Goal: Information Seeking & Learning: Learn about a topic

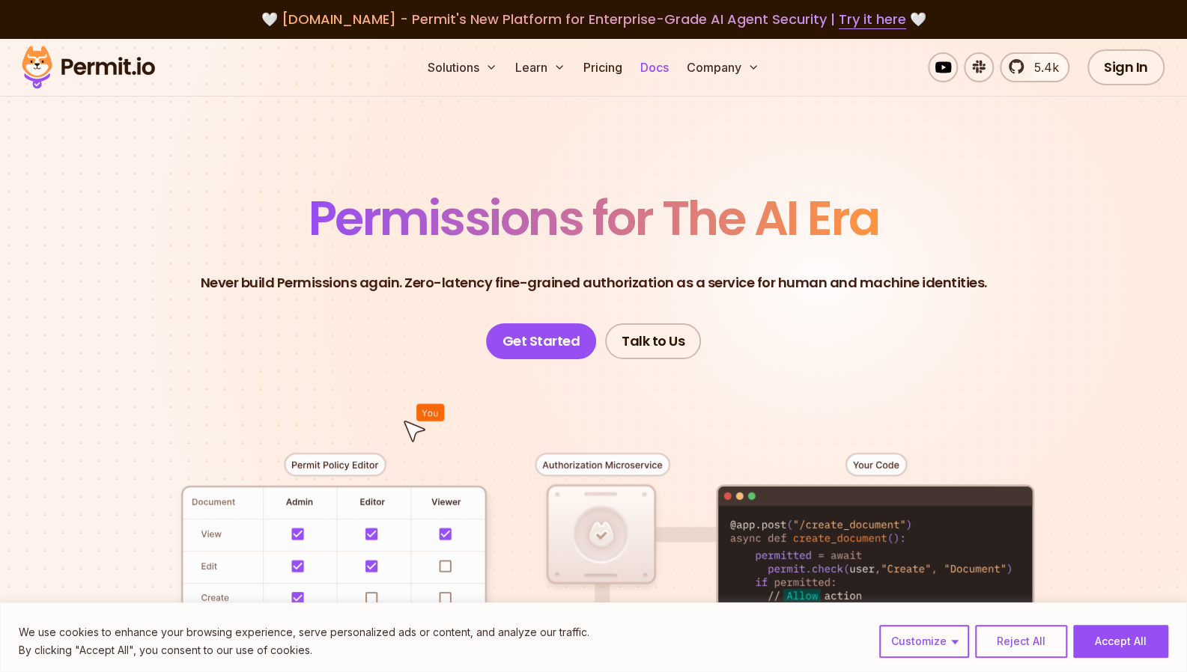
click at [655, 67] on link "Docs" at bounding box center [654, 67] width 40 height 30
click at [600, 71] on link "Pricing" at bounding box center [602, 67] width 51 height 30
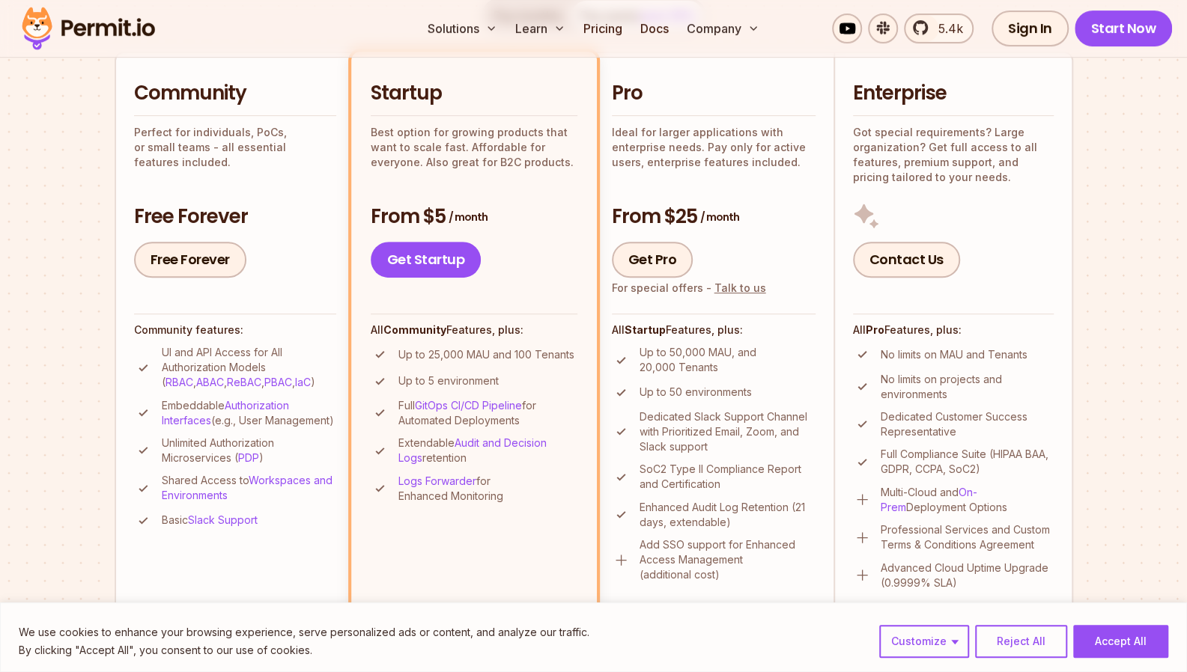
scroll to position [344, 0]
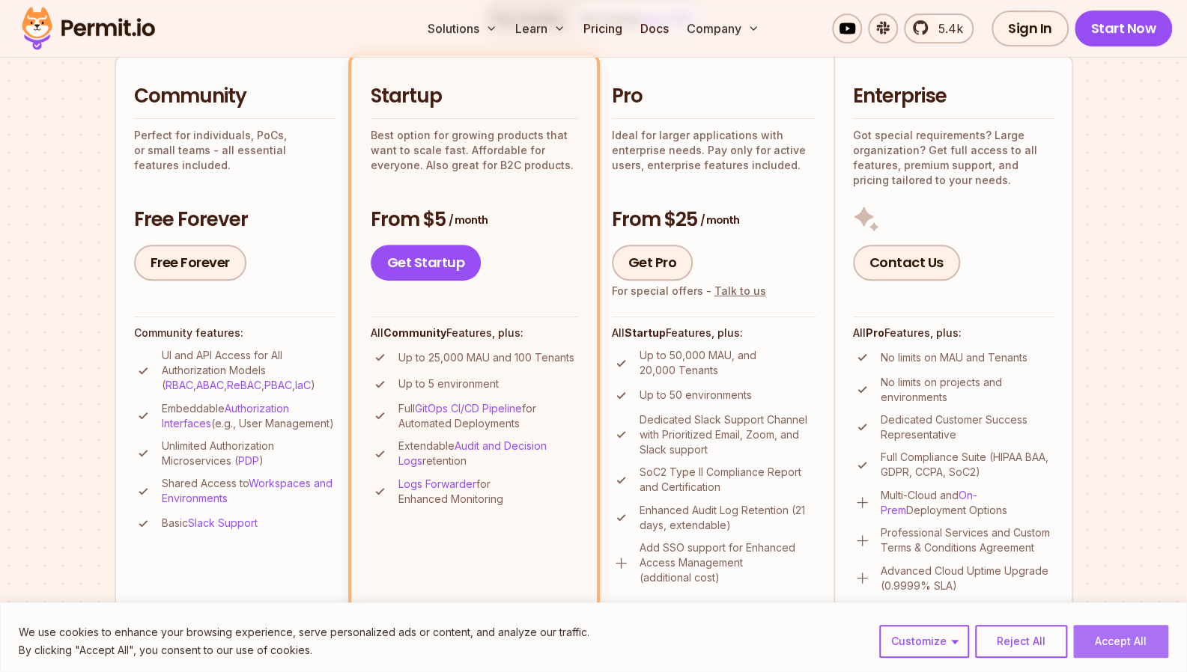
click at [1104, 645] on button "Accept All" at bounding box center [1120, 641] width 95 height 33
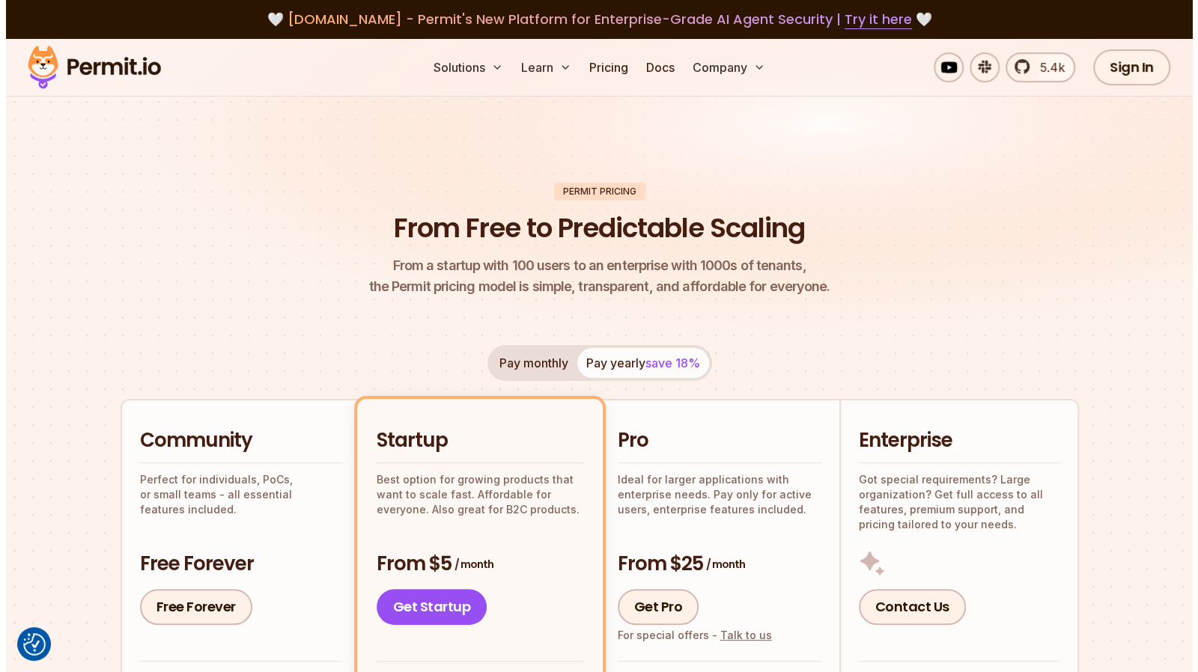
scroll to position [1, 0]
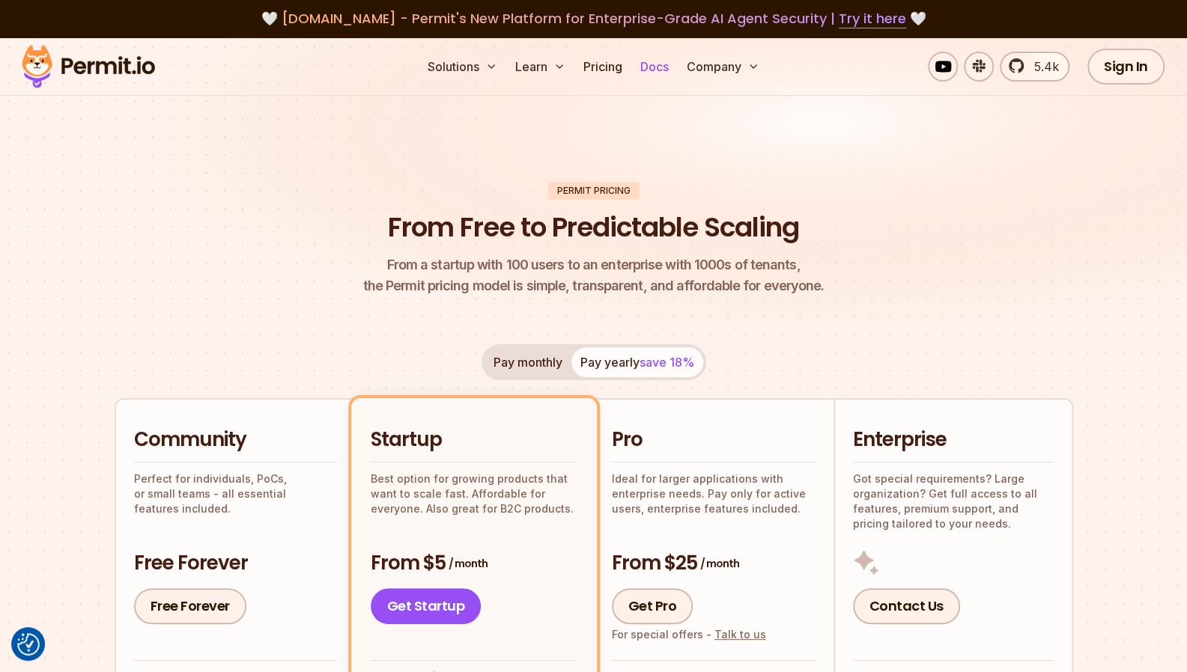
click at [656, 58] on link "Docs" at bounding box center [654, 67] width 40 height 30
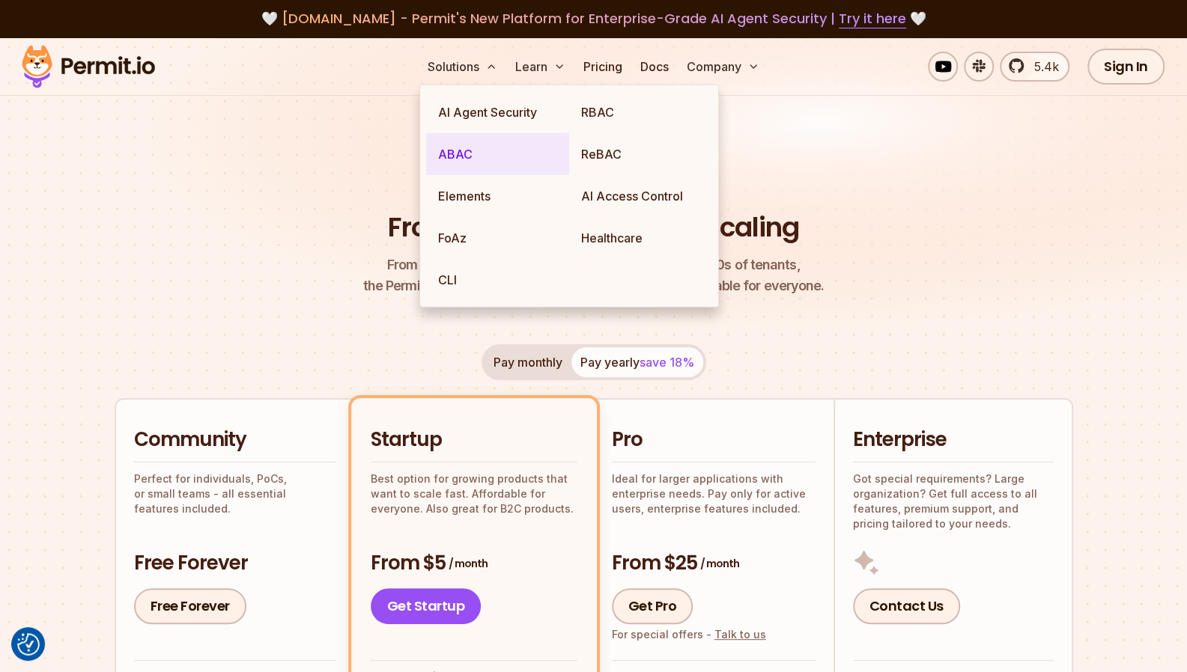
click at [459, 146] on link "ABAC" at bounding box center [497, 154] width 143 height 42
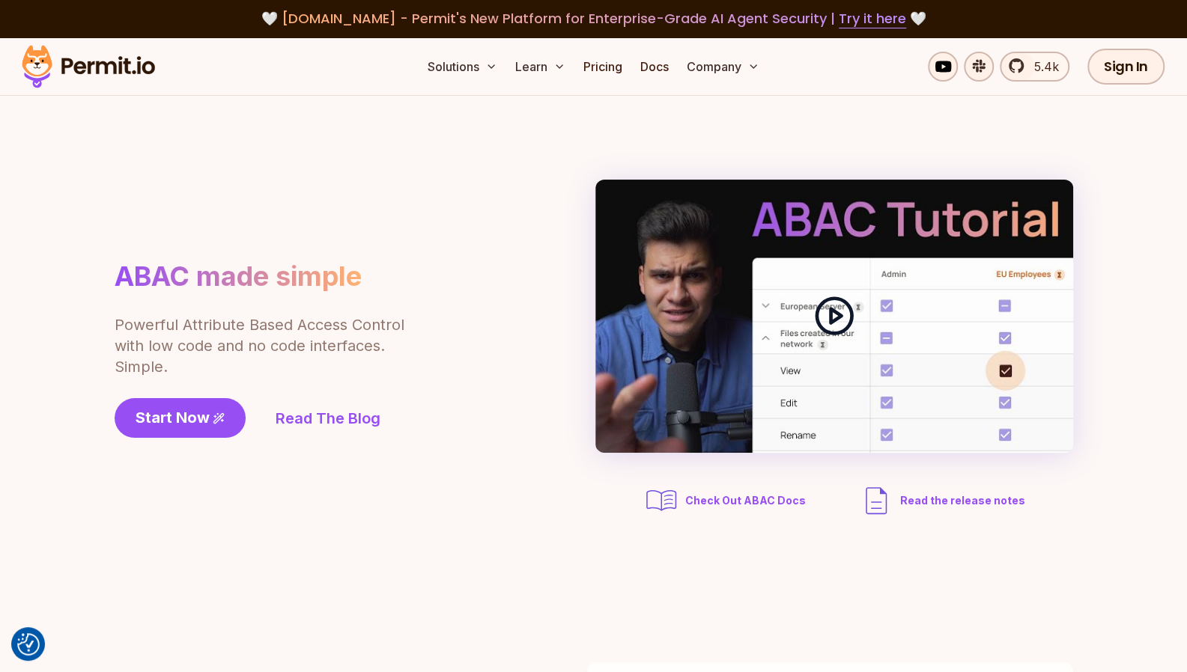
click at [837, 308] on icon at bounding box center [834, 316] width 42 height 42
